Goal: Transaction & Acquisition: Purchase product/service

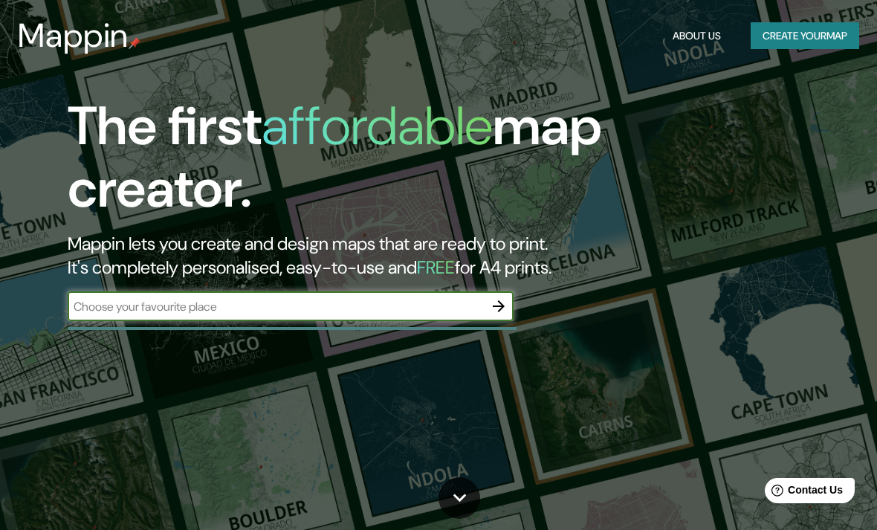
click at [491, 298] on icon "button" at bounding box center [499, 306] width 18 height 18
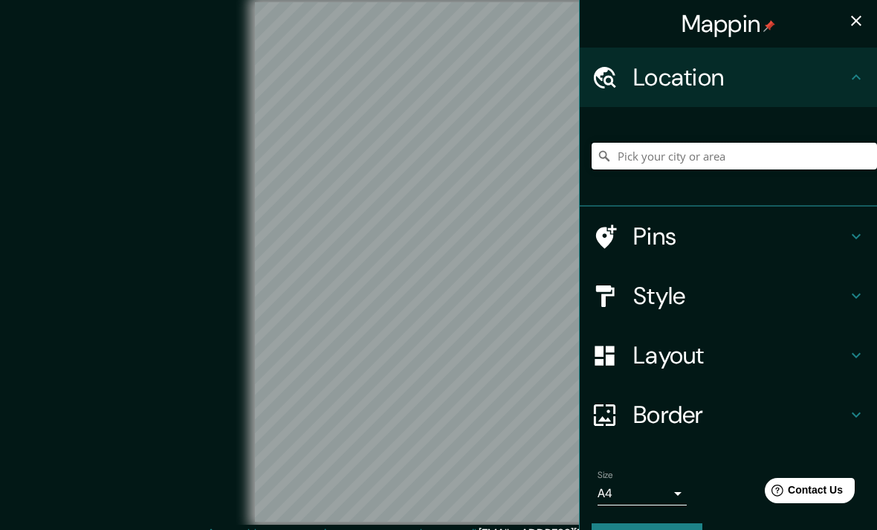
click at [734, 158] on input "Pick your city or area" at bounding box center [734, 156] width 285 height 27
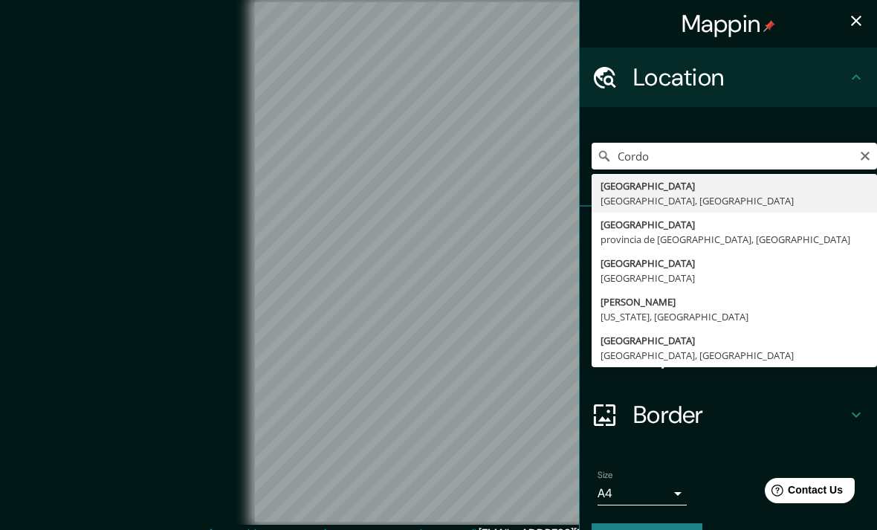
type input "[GEOGRAPHIC_DATA], [GEOGRAPHIC_DATA], [GEOGRAPHIC_DATA]"
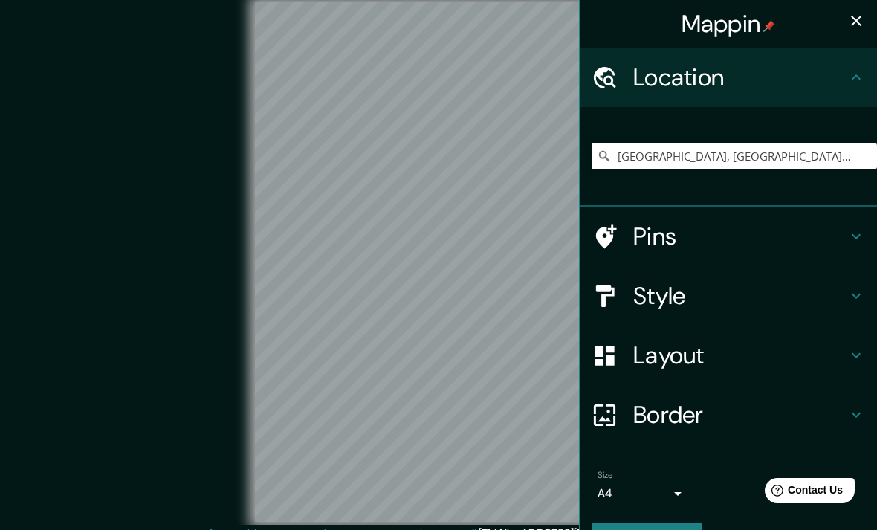
click at [860, 236] on icon at bounding box center [856, 236] width 18 height 18
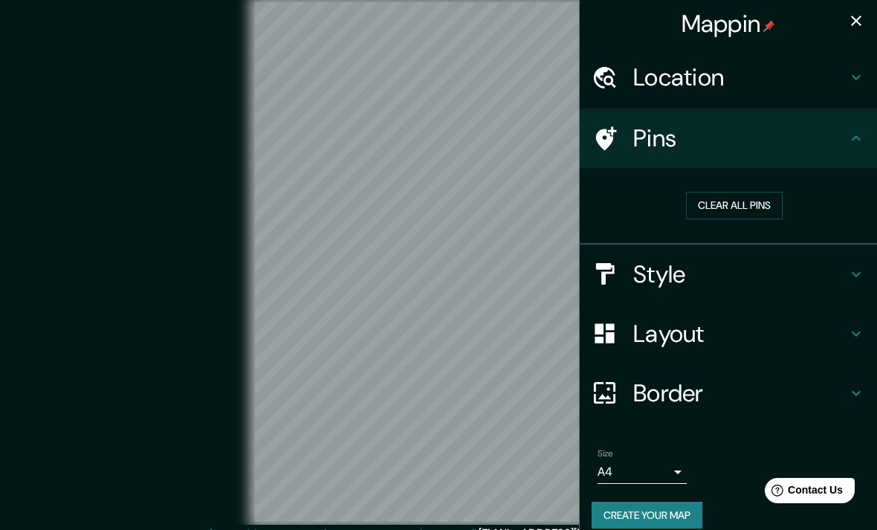
click at [858, 271] on icon at bounding box center [856, 274] width 18 height 18
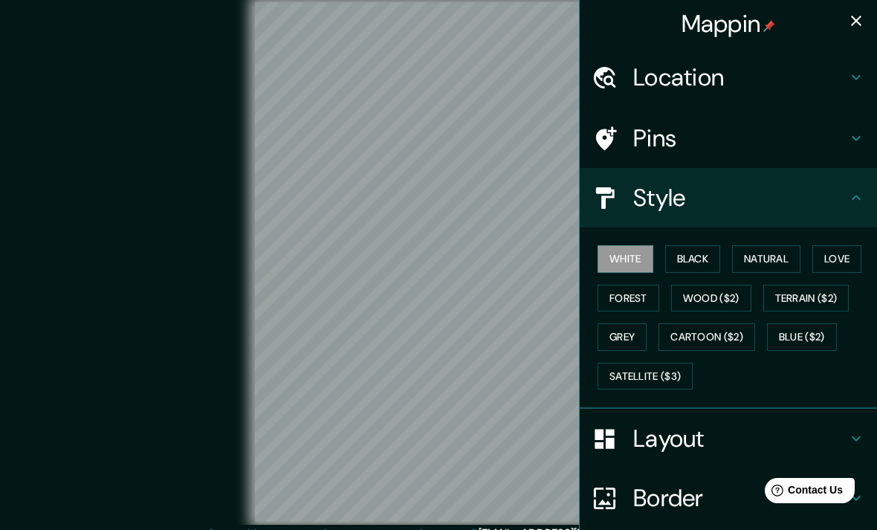
click at [702, 259] on button "Black" at bounding box center [693, 259] width 56 height 28
click at [779, 254] on button "Natural" at bounding box center [766, 259] width 68 height 28
click at [849, 253] on button "Love" at bounding box center [836, 259] width 49 height 28
click at [639, 297] on button "Forest" at bounding box center [629, 299] width 62 height 28
click at [722, 296] on button "Wood ($2)" at bounding box center [711, 299] width 80 height 28
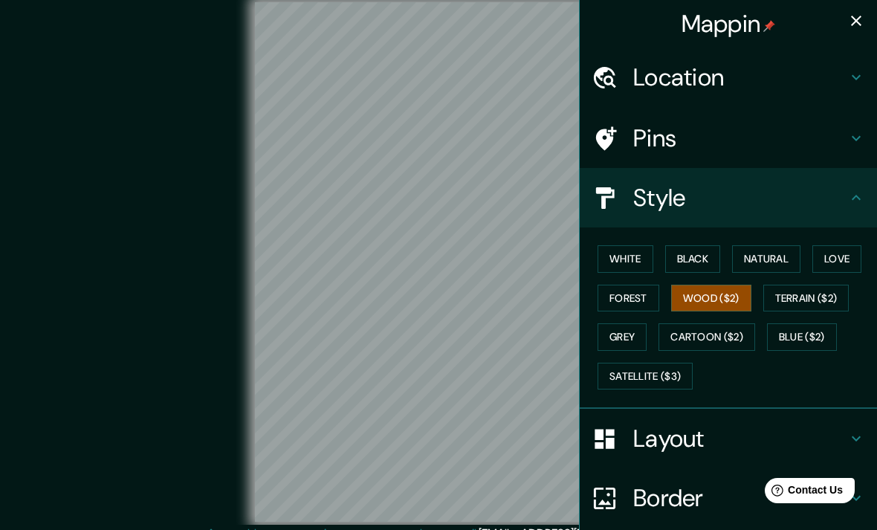
click at [827, 297] on button "Terrain ($2)" at bounding box center [806, 299] width 86 height 28
click at [630, 335] on button "Grey" at bounding box center [622, 337] width 49 height 28
click at [701, 327] on button "Cartoon ($2)" at bounding box center [707, 337] width 97 height 28
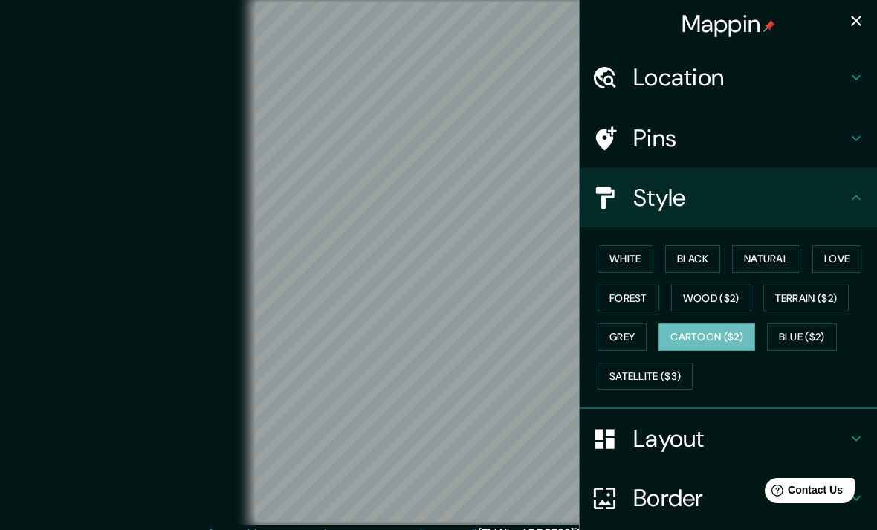
click at [803, 334] on button "Blue ($2)" at bounding box center [802, 337] width 70 height 28
click at [668, 374] on button "Satellite ($3)" at bounding box center [645, 377] width 95 height 28
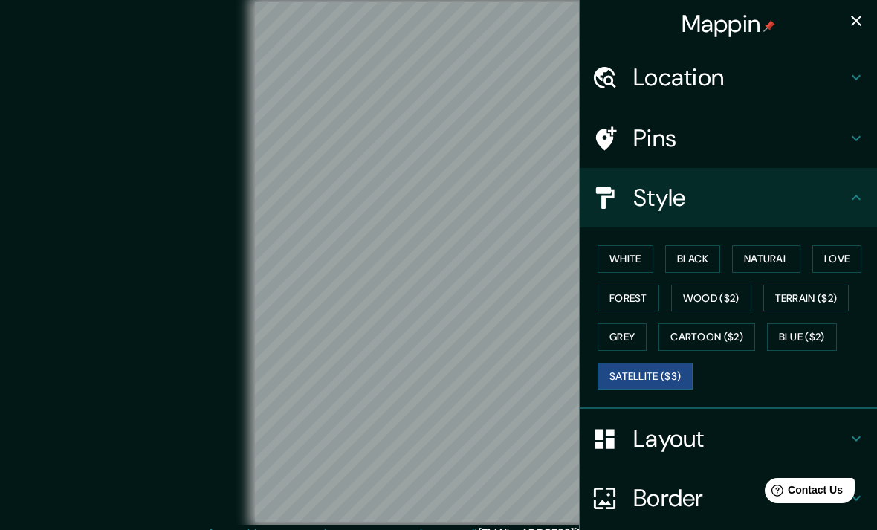
click at [723, 333] on button "Cartoon ($2)" at bounding box center [707, 337] width 97 height 28
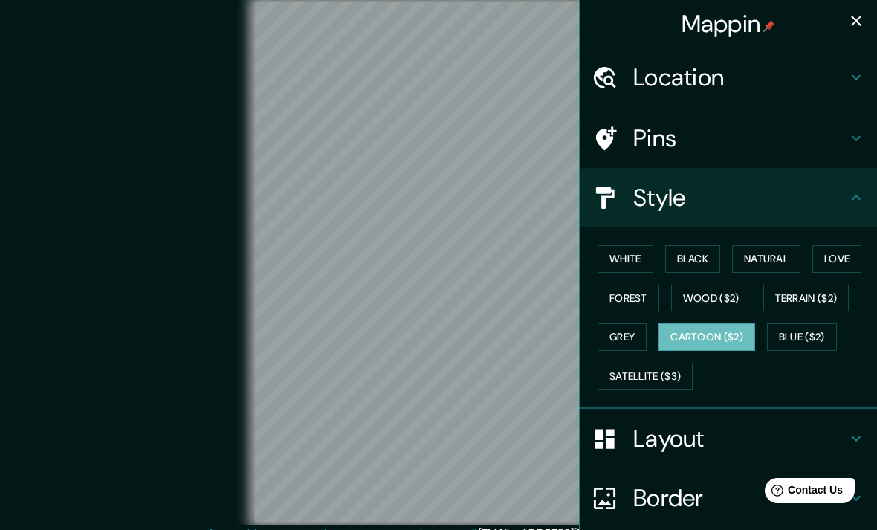
click at [810, 332] on button "Blue ($2)" at bounding box center [802, 337] width 70 height 28
